Goal: Task Accomplishment & Management: Use online tool/utility

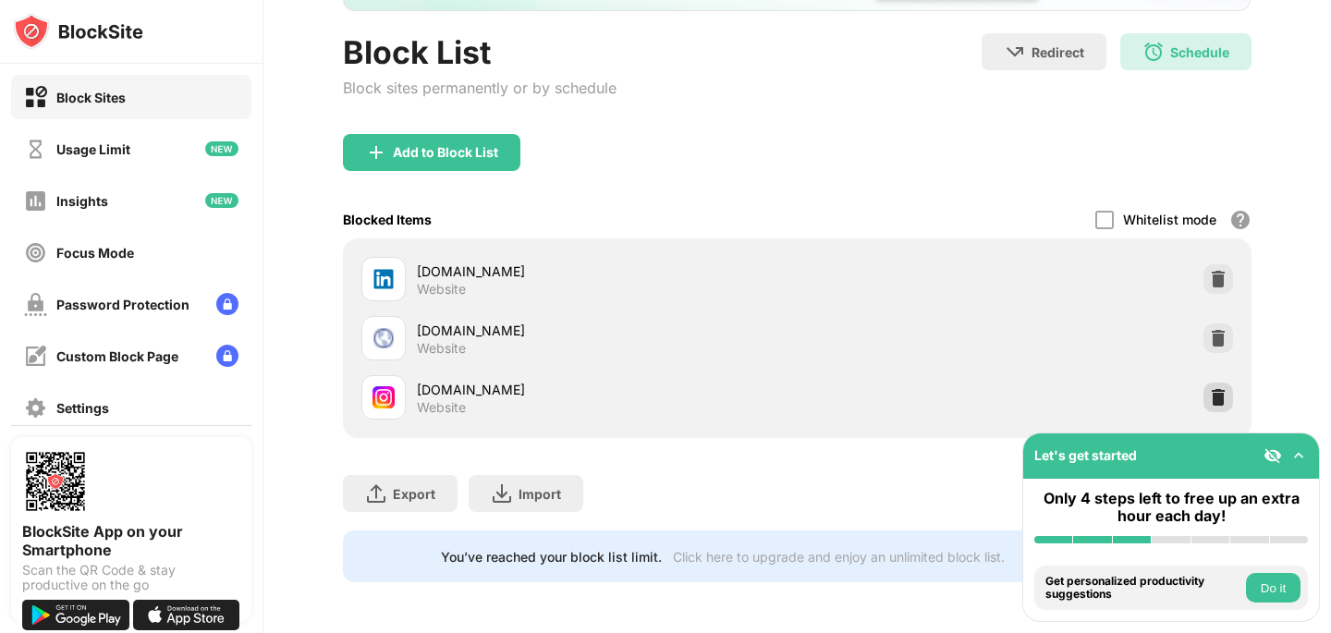
click at [1220, 388] on img at bounding box center [1218, 397] width 18 height 18
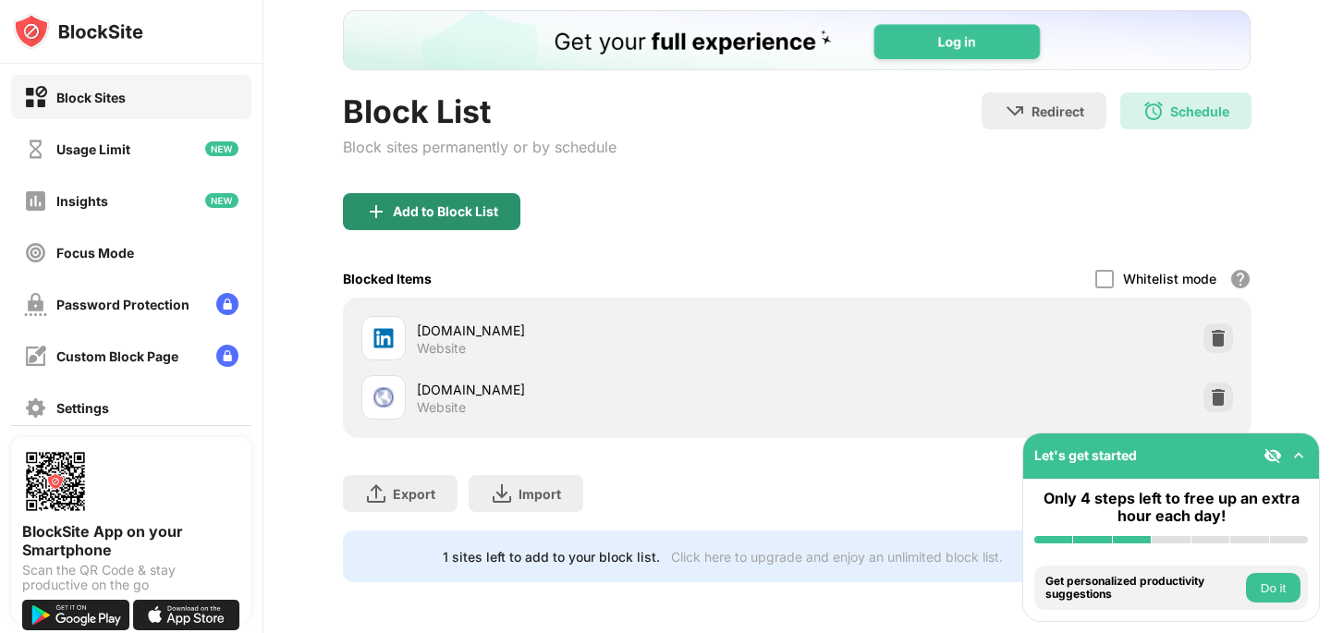
click at [395, 228] on div "Add to Block List" at bounding box center [432, 211] width 178 height 37
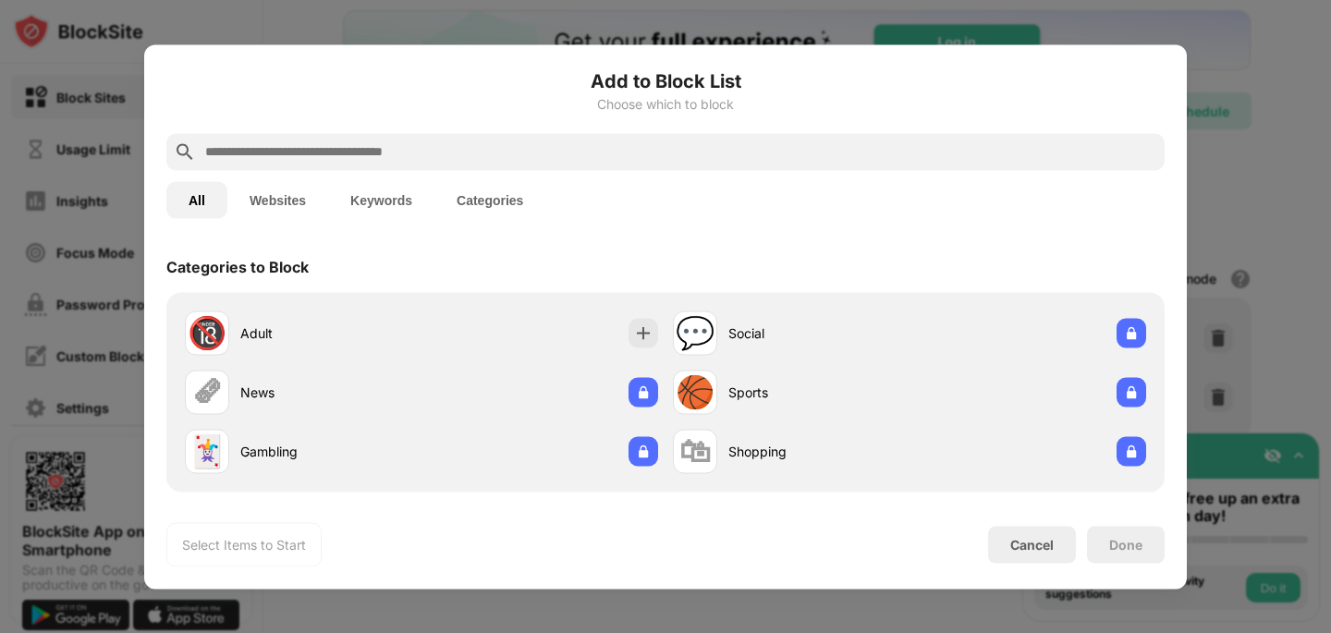
click at [441, 154] on input "text" at bounding box center [680, 152] width 954 height 22
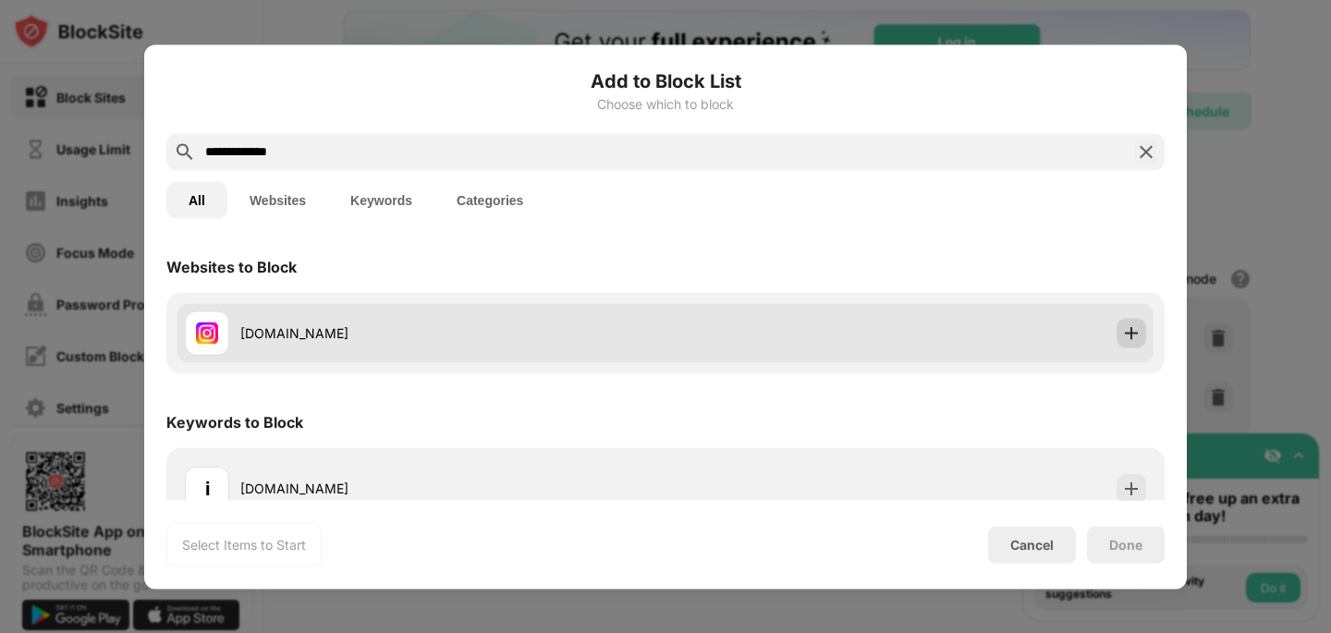
type input "**********"
click at [1122, 337] on img at bounding box center [1131, 333] width 18 height 18
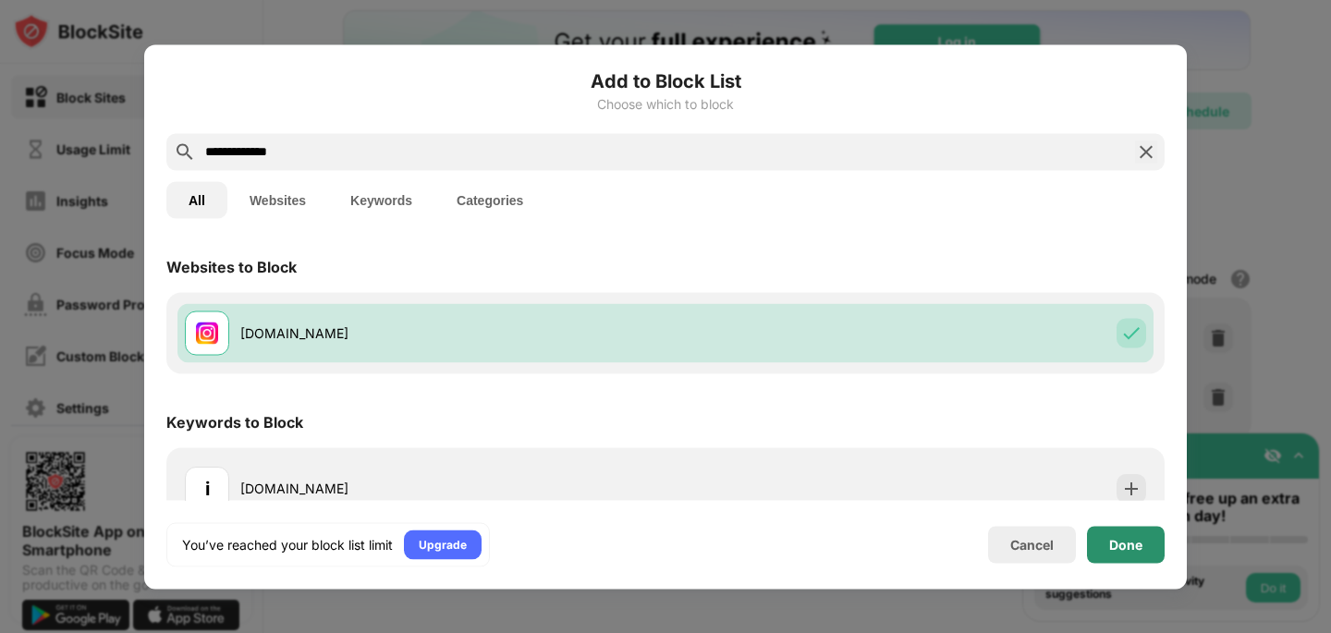
click at [1128, 538] on div "Done" at bounding box center [1125, 544] width 33 height 15
